Goal: Book appointment/travel/reservation

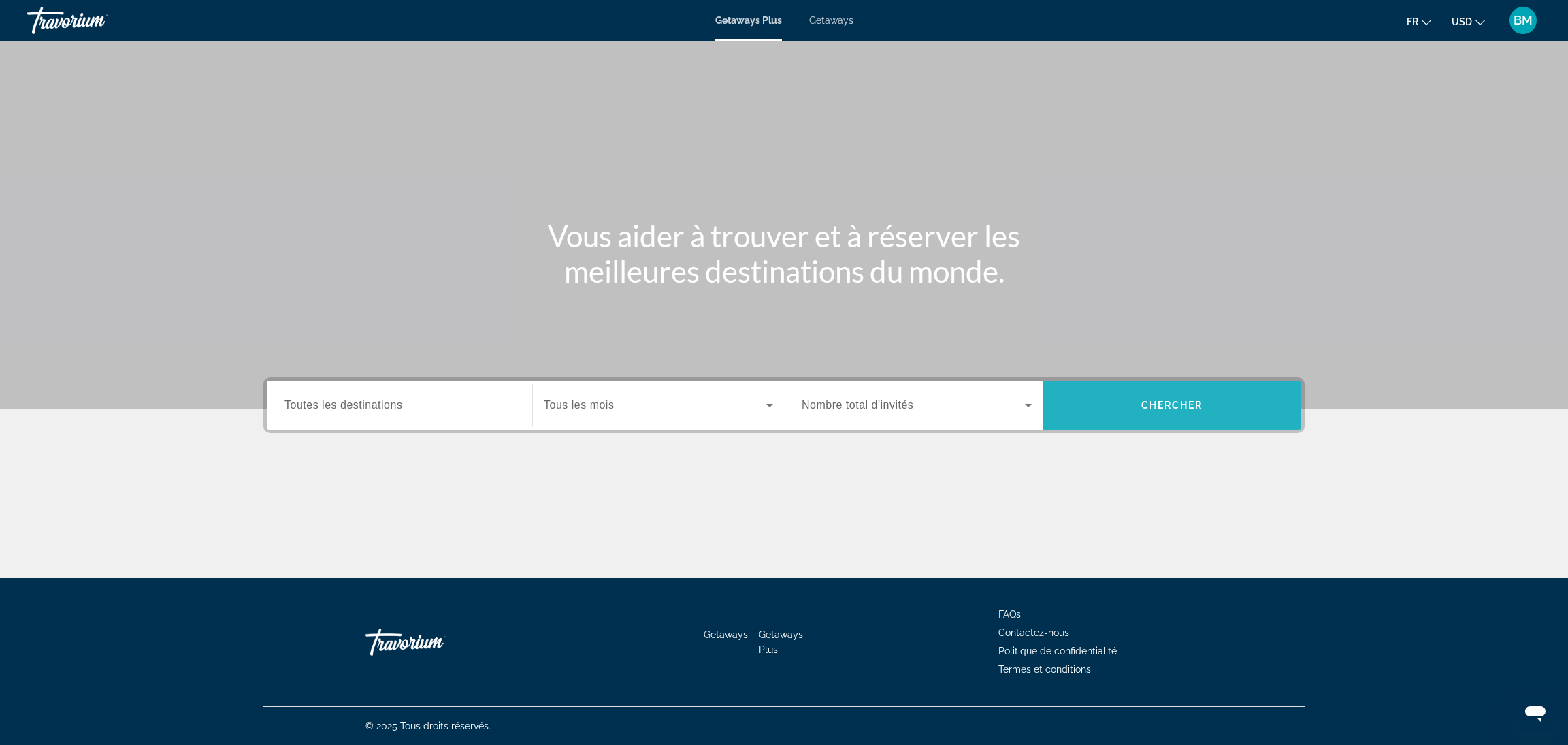
click at [1154, 392] on span "Search widget" at bounding box center [1172, 405] width 258 height 33
click at [1151, 390] on span "Search widget" at bounding box center [1172, 405] width 258 height 33
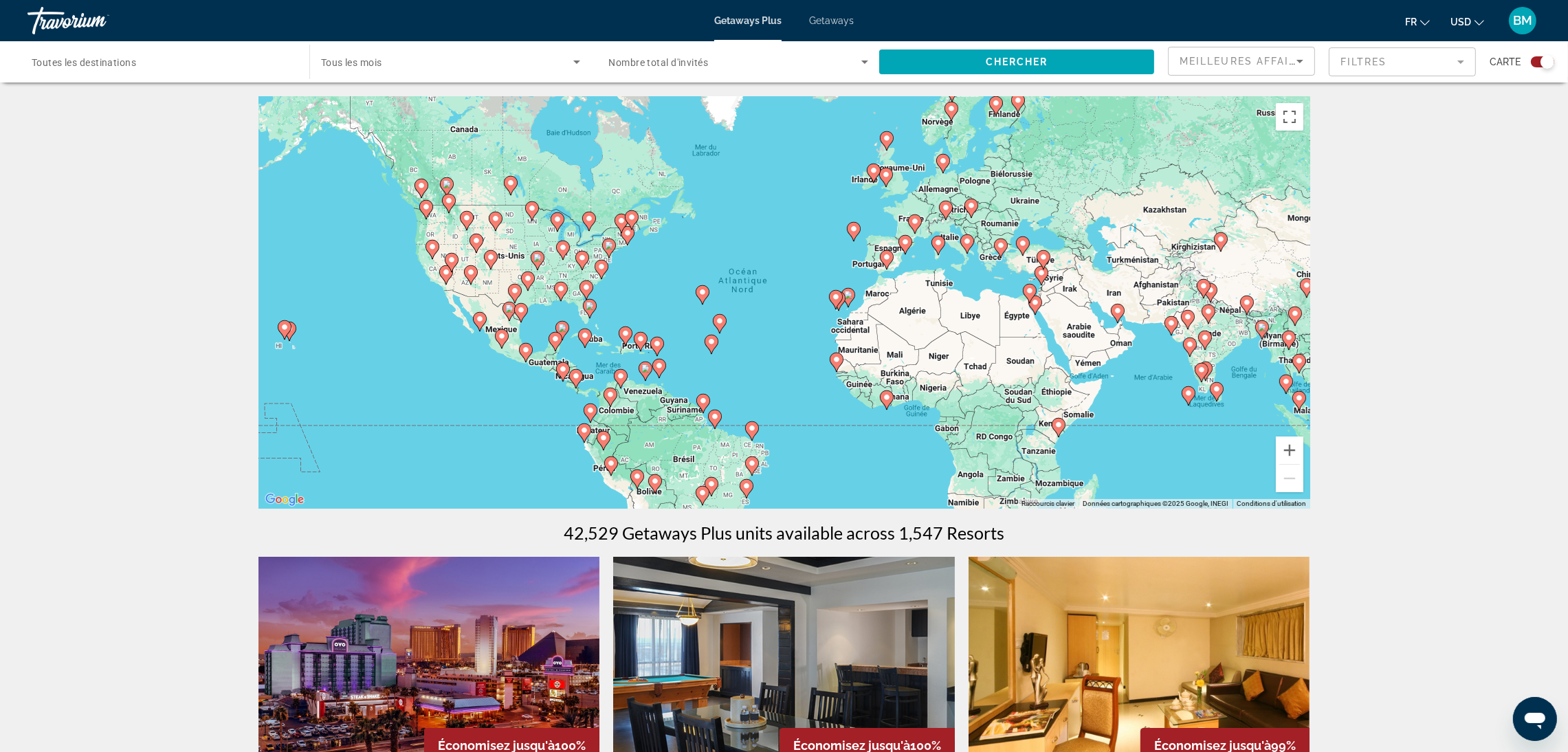
click at [951, 104] on icon "Main content" at bounding box center [951, 111] width 13 height 18
type input "**********"
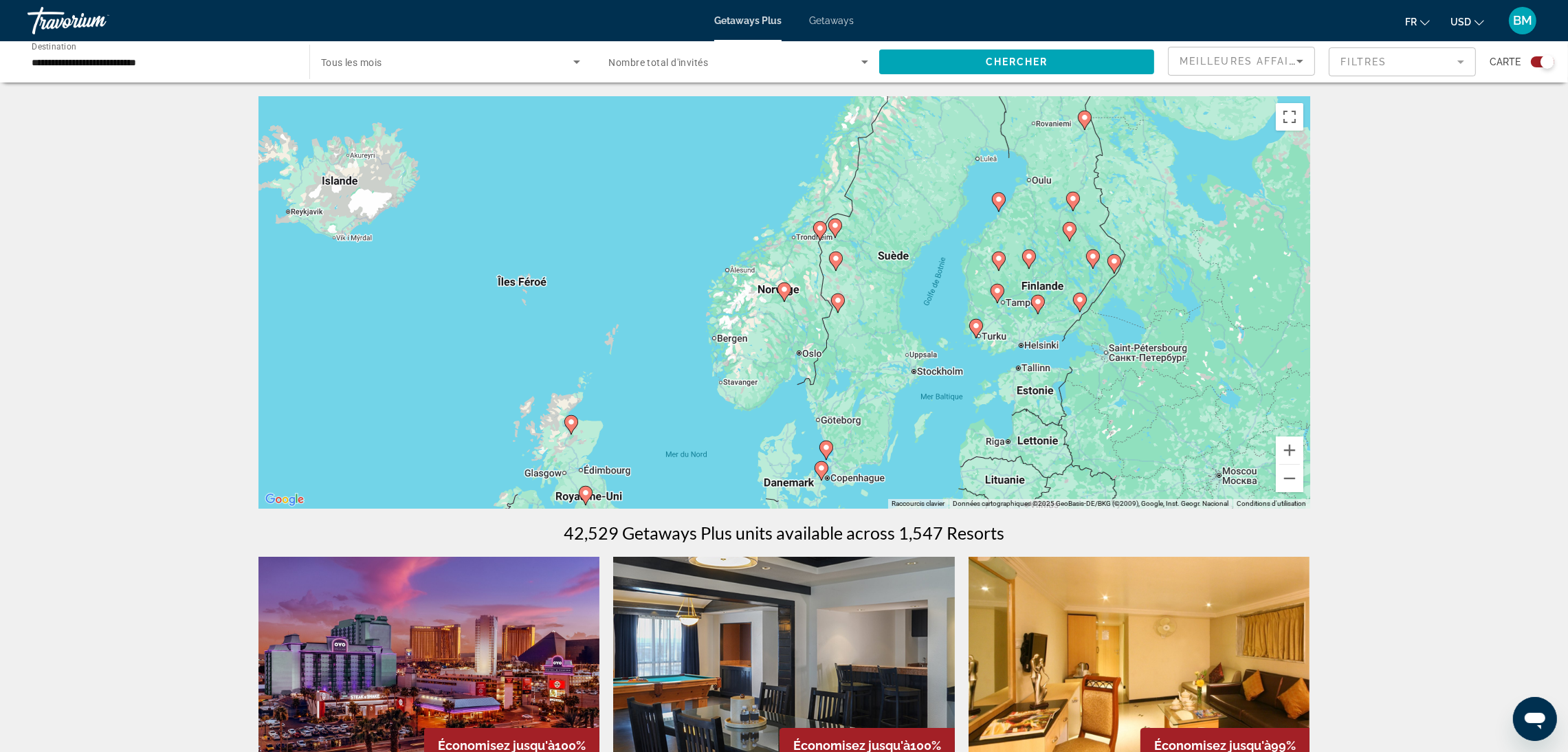
click at [789, 291] on icon "Main content" at bounding box center [784, 292] width 13 height 18
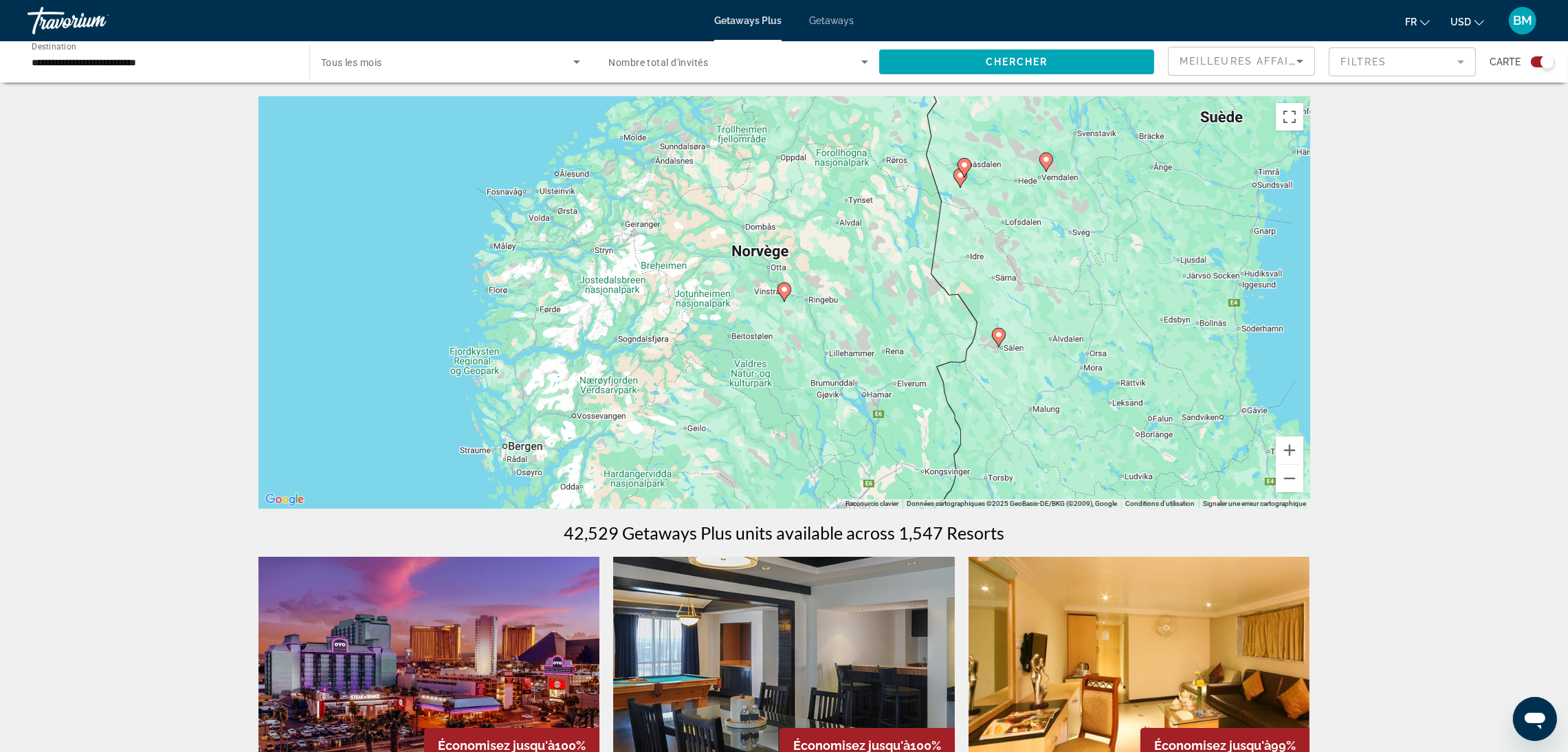
click at [789, 291] on icon "Main content" at bounding box center [784, 292] width 13 height 18
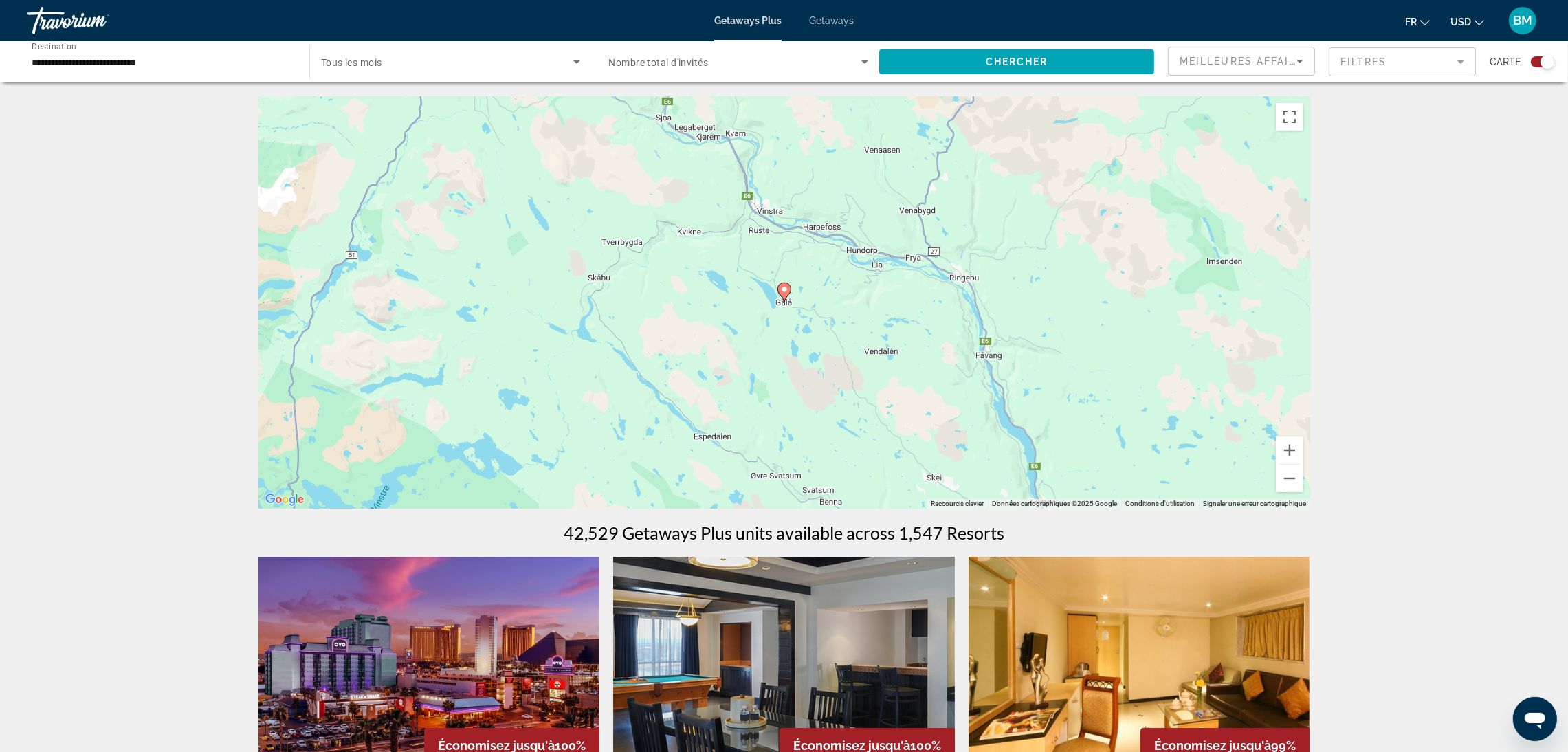
click at [789, 291] on icon "Main content" at bounding box center [784, 292] width 13 height 18
